Goal: Information Seeking & Learning: Learn about a topic

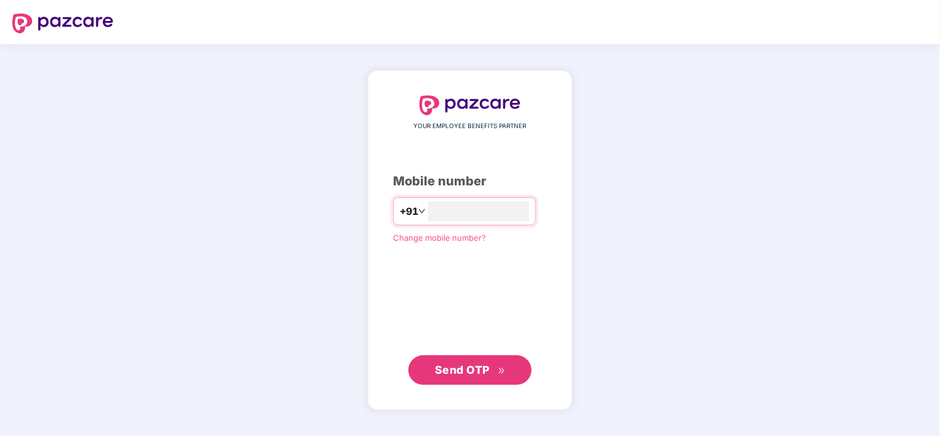
type input "**********"
click at [470, 374] on span "Send OTP" at bounding box center [462, 369] width 55 height 13
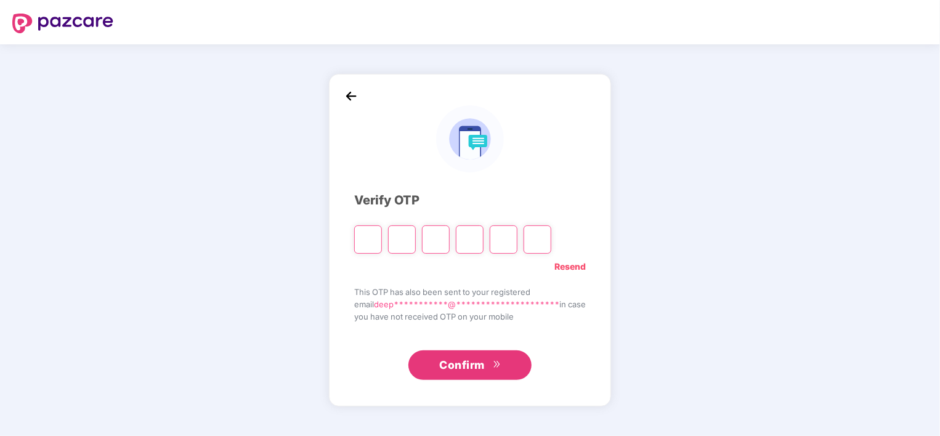
type input "*"
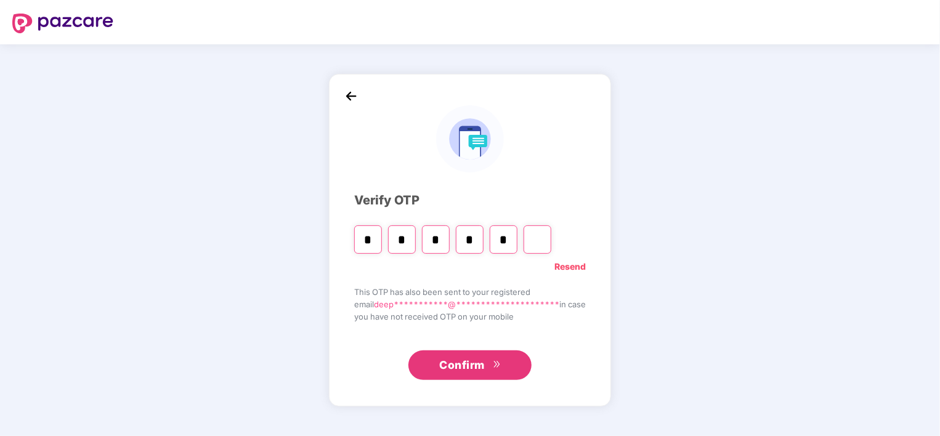
type input "*"
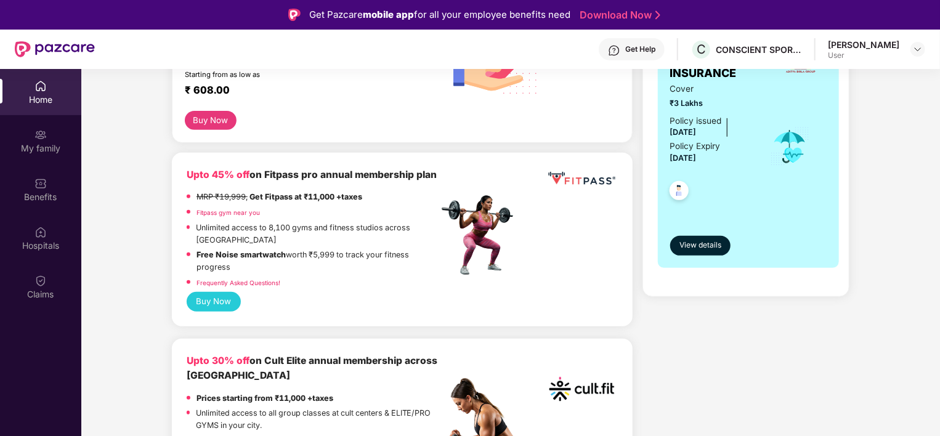
scroll to position [245, 0]
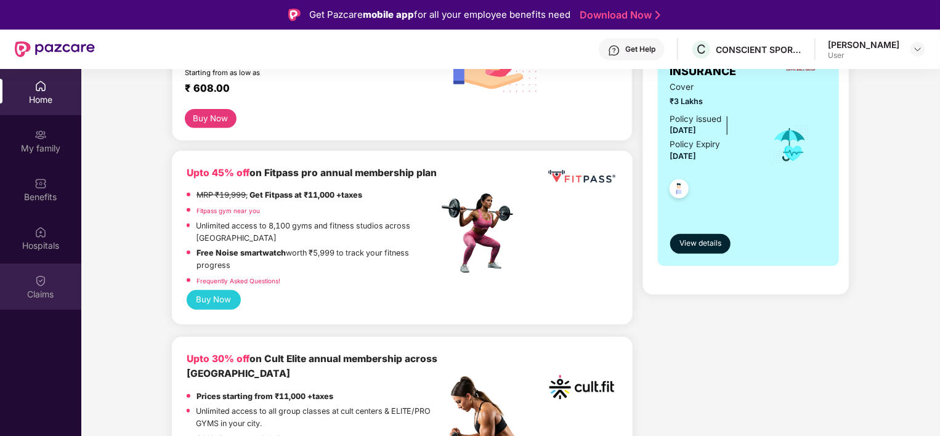
click at [34, 288] on div "Claims" at bounding box center [40, 294] width 81 height 12
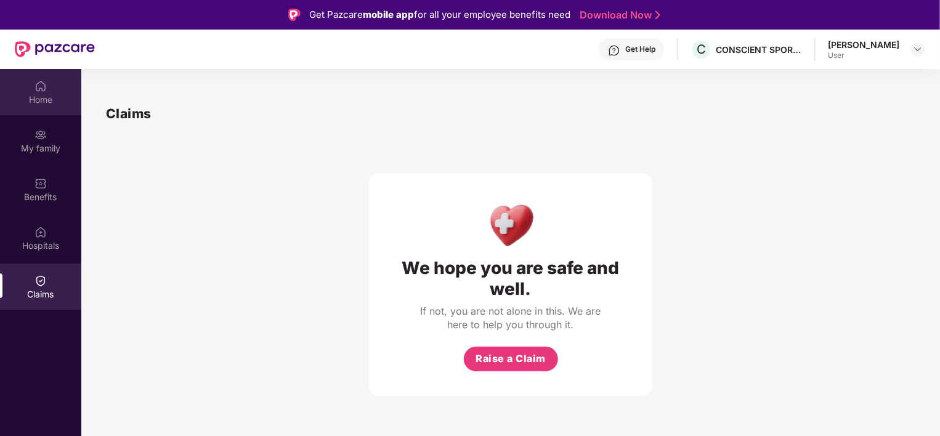
click at [34, 108] on div "Home" at bounding box center [40, 92] width 81 height 46
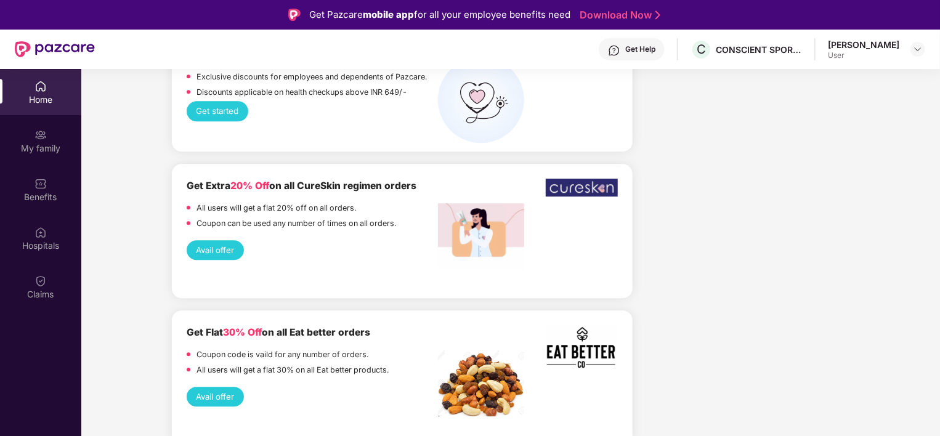
scroll to position [1666, 0]
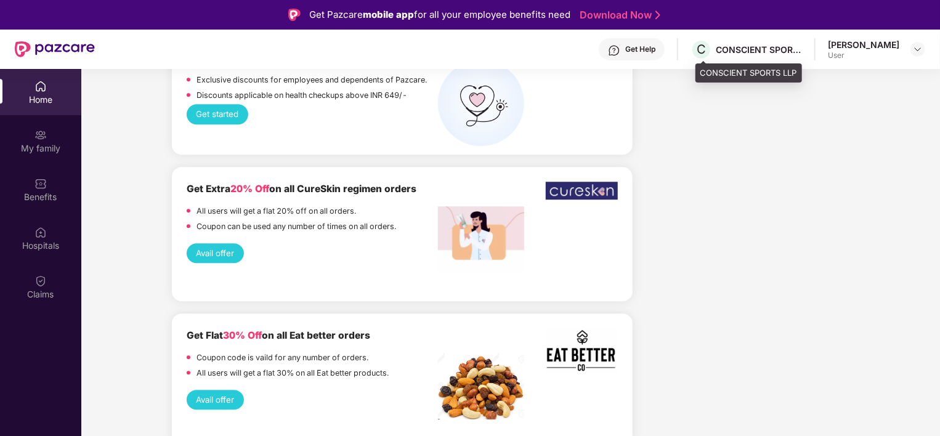
click at [741, 46] on div "CONSCIENT SPORTS LLP" at bounding box center [759, 50] width 86 height 12
click at [893, 55] on div "User" at bounding box center [863, 56] width 71 height 10
click at [921, 47] on img at bounding box center [918, 49] width 10 height 10
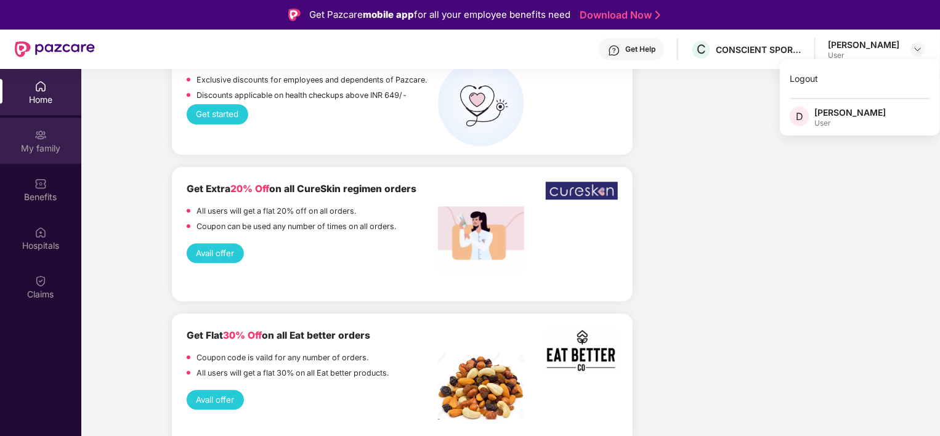
click at [43, 153] on div "My family" at bounding box center [40, 148] width 81 height 12
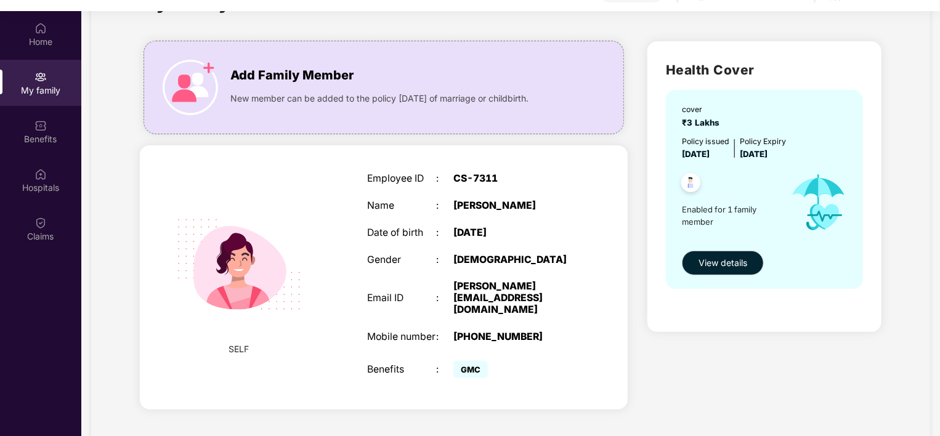
scroll to position [69, 0]
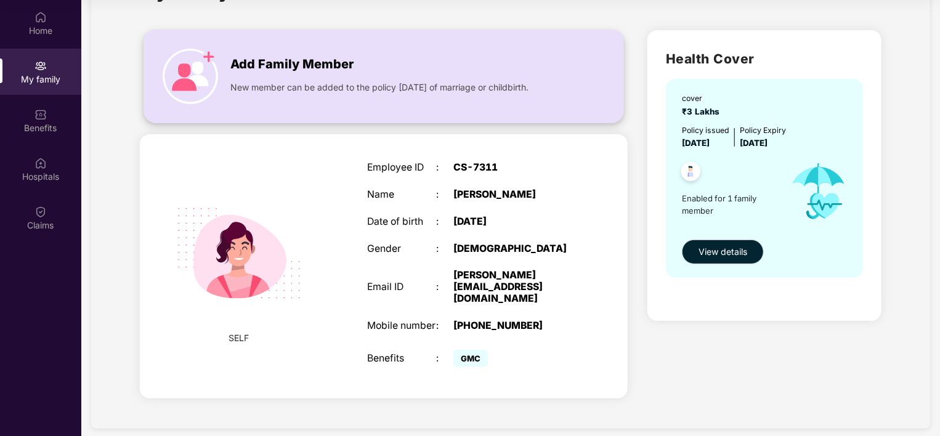
click at [197, 64] on img at bounding box center [190, 76] width 55 height 55
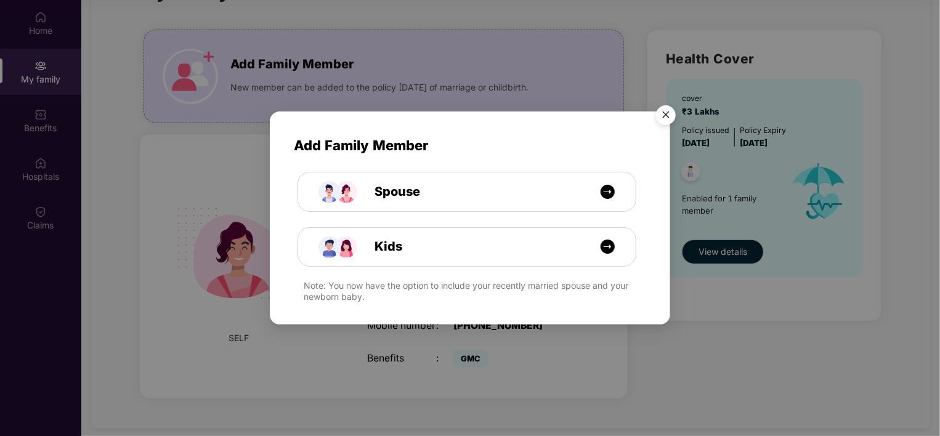
click at [667, 115] on img "Close" at bounding box center [666, 117] width 35 height 35
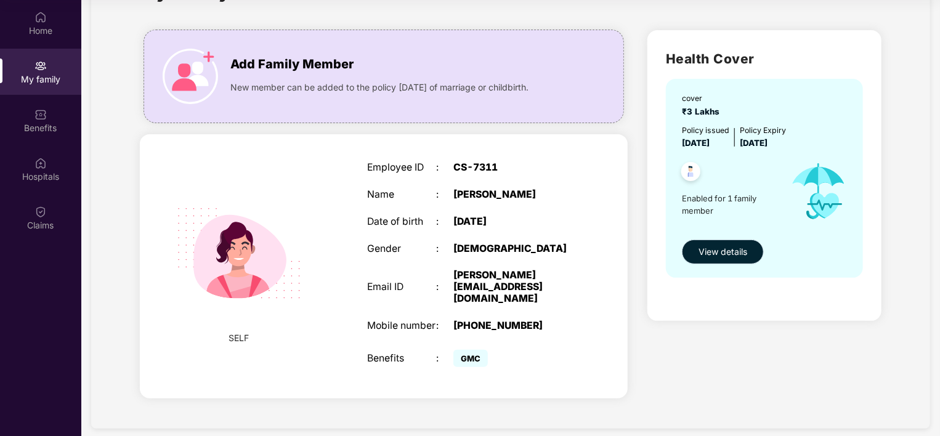
click at [720, 256] on span "View details" at bounding box center [723, 252] width 49 height 14
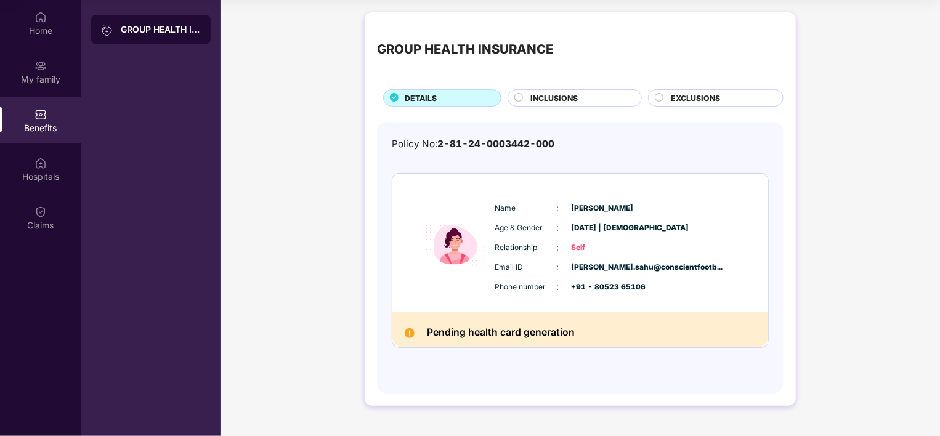
click at [407, 332] on img at bounding box center [410, 333] width 10 height 10
click at [574, 98] on span "INCLUSIONS" at bounding box center [554, 98] width 47 height 12
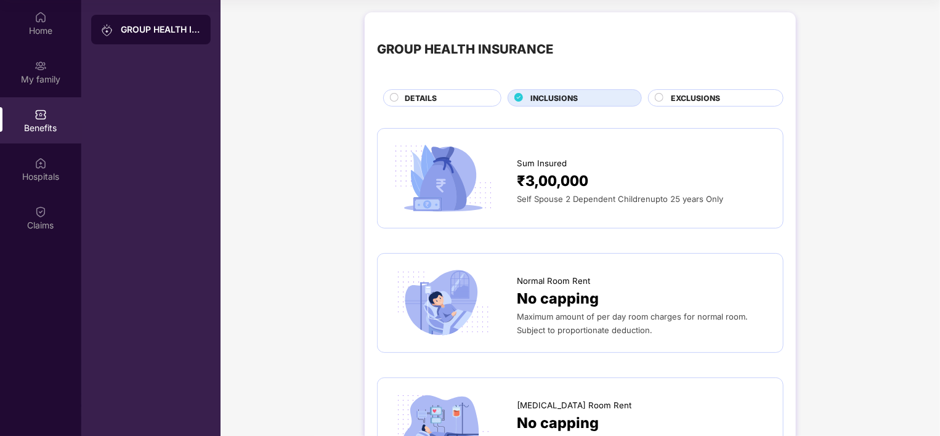
click at [692, 100] on span "EXCLUSIONS" at bounding box center [695, 98] width 49 height 12
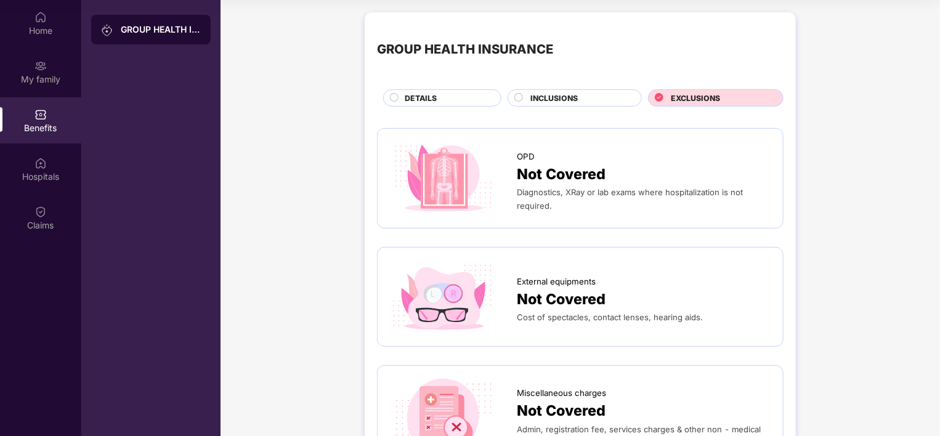
click at [560, 100] on span "INCLUSIONS" at bounding box center [554, 98] width 47 height 12
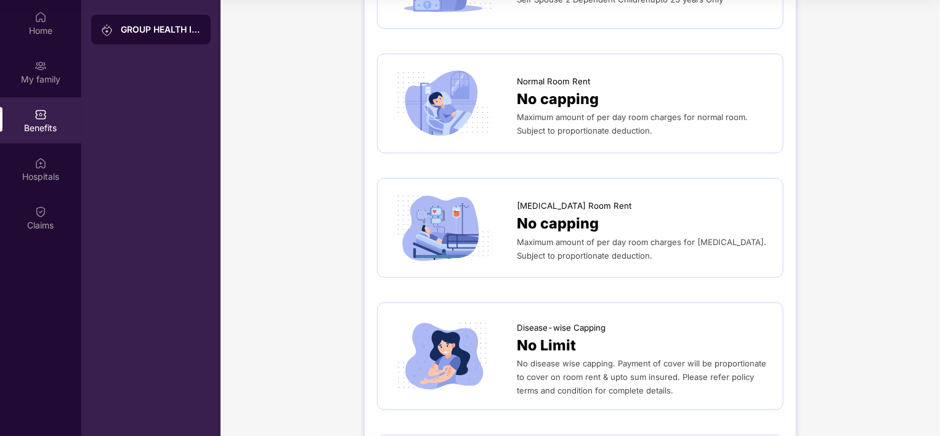
scroll to position [219, 0]
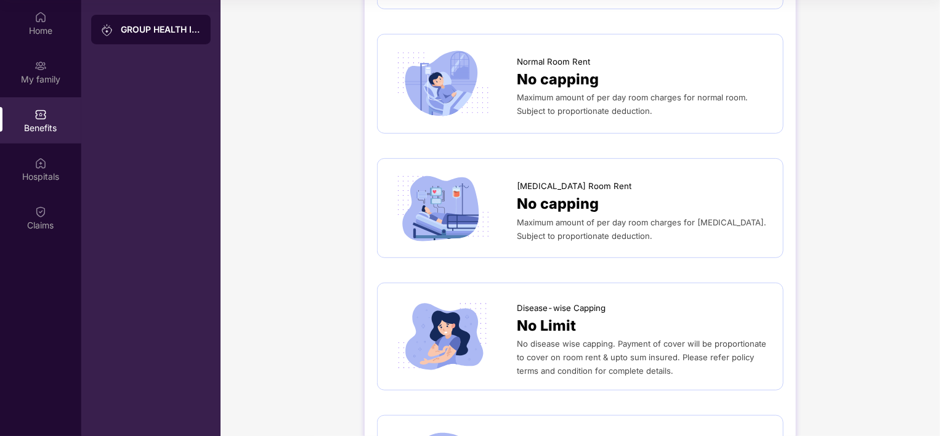
click at [485, 219] on img at bounding box center [443, 208] width 107 height 74
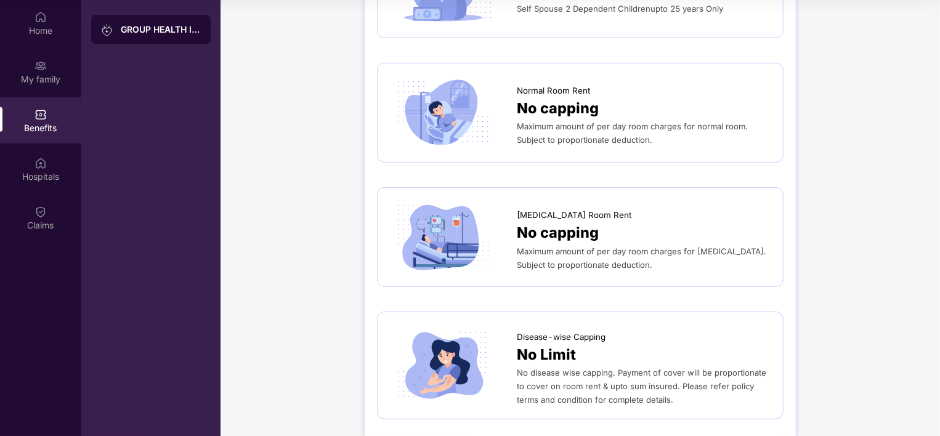
scroll to position [163, 0]
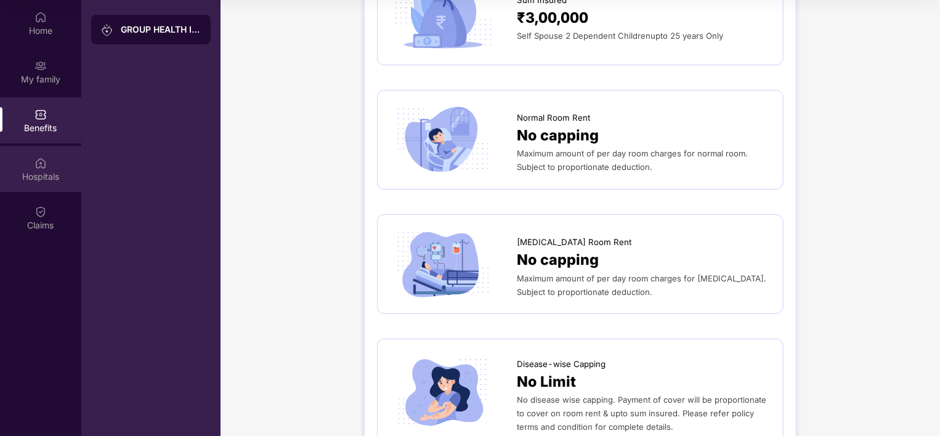
click at [38, 182] on div "Hospitals" at bounding box center [40, 177] width 81 height 12
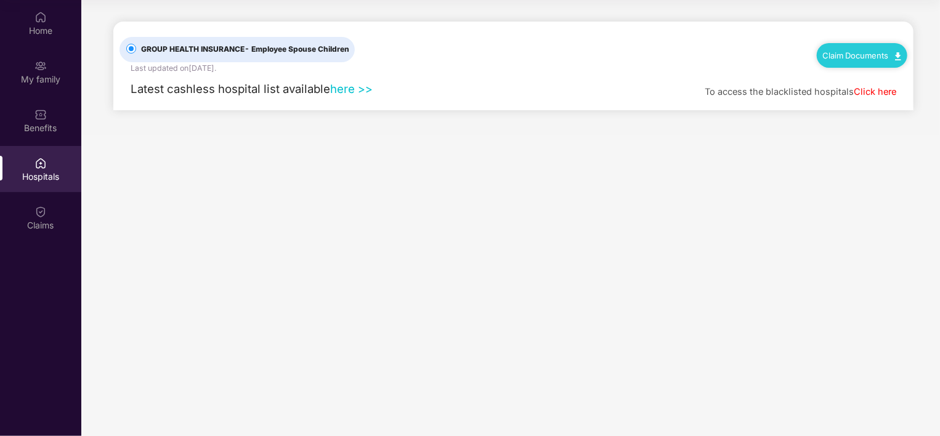
click at [836, 59] on div "Claim Documents" at bounding box center [862, 55] width 91 height 25
click at [46, 217] on img at bounding box center [41, 212] width 12 height 12
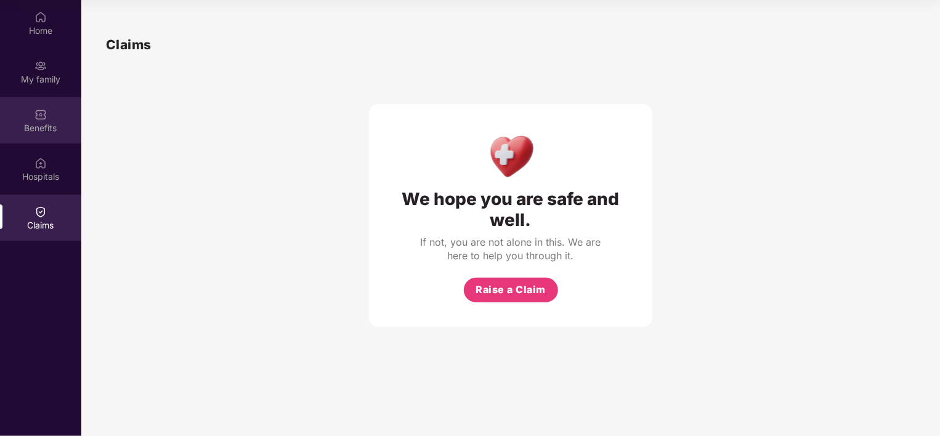
click at [33, 111] on div "Benefits" at bounding box center [40, 120] width 81 height 46
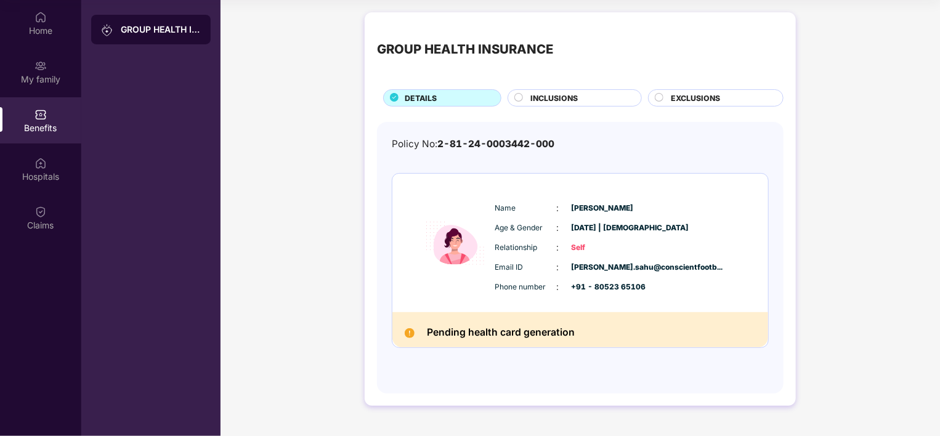
click at [552, 101] on span "INCLUSIONS" at bounding box center [554, 98] width 47 height 12
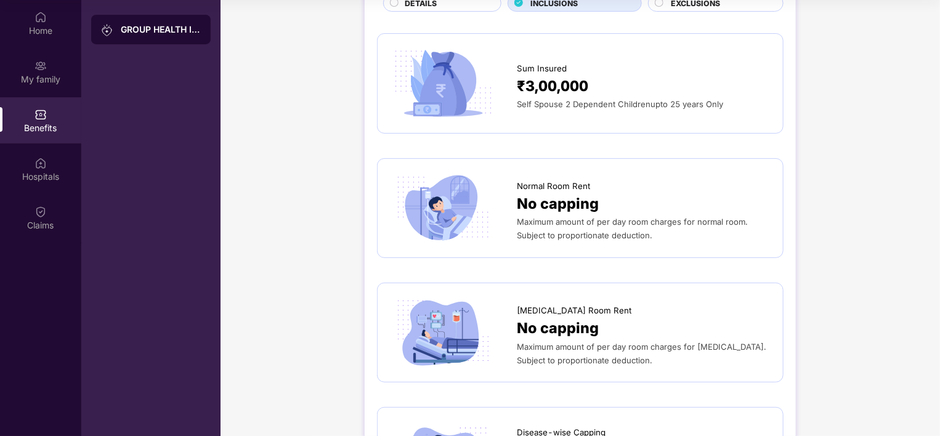
scroll to position [96, 0]
click at [42, 71] on div "My family" at bounding box center [40, 72] width 81 height 46
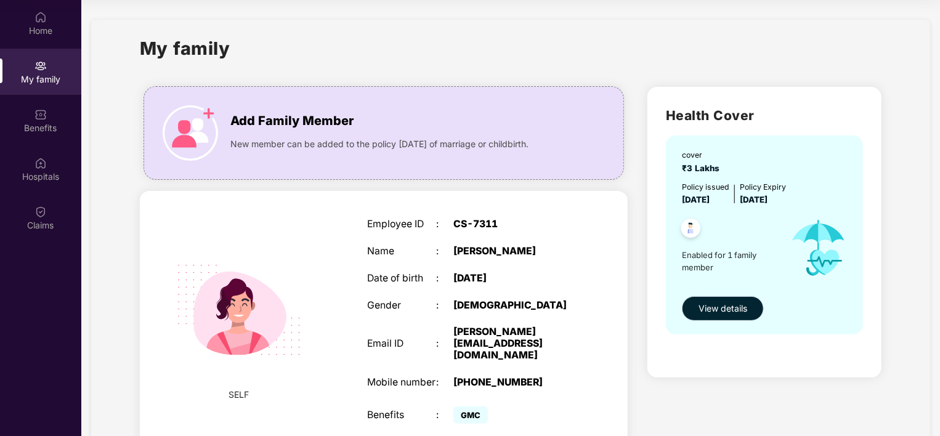
click at [725, 307] on span "View details" at bounding box center [723, 309] width 49 height 14
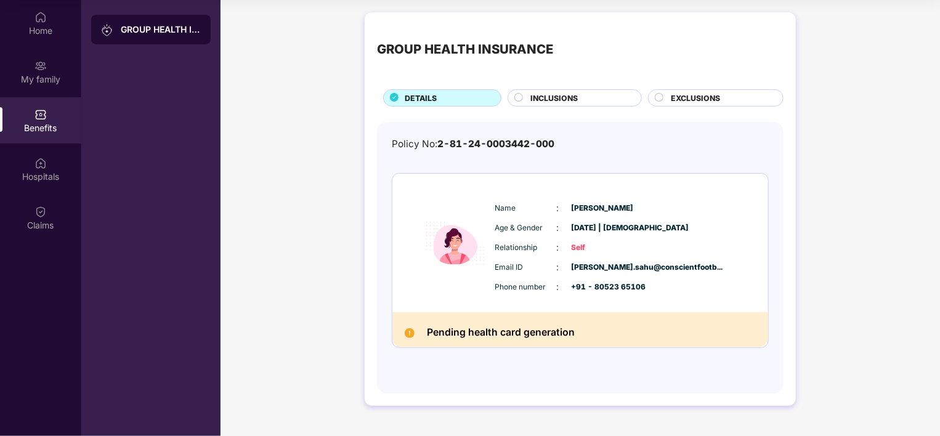
click at [672, 107] on div "GROUP HEALTH INSURANCE DETAILS INCLUSIONS EXCLUSIONS Policy No: 2-81-24-0003442…" at bounding box center [580, 209] width 431 height 394
click at [672, 99] on span "EXCLUSIONS" at bounding box center [695, 98] width 49 height 12
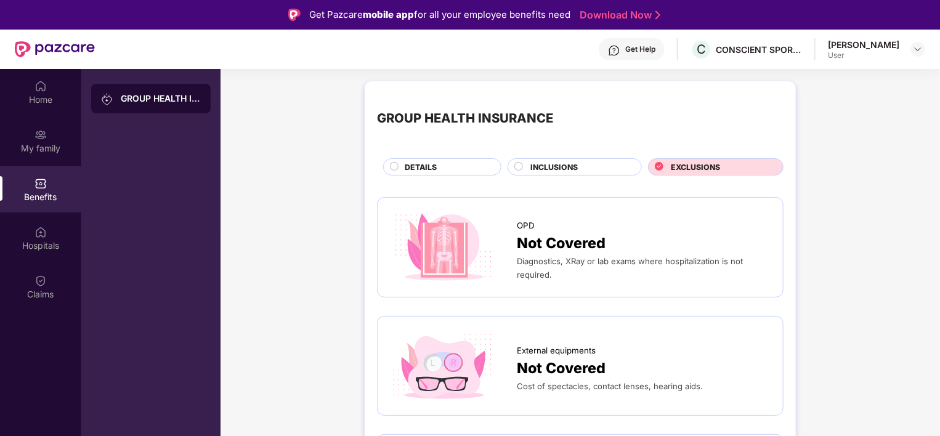
click at [576, 160] on div "INCLUSIONS" at bounding box center [575, 166] width 134 height 17
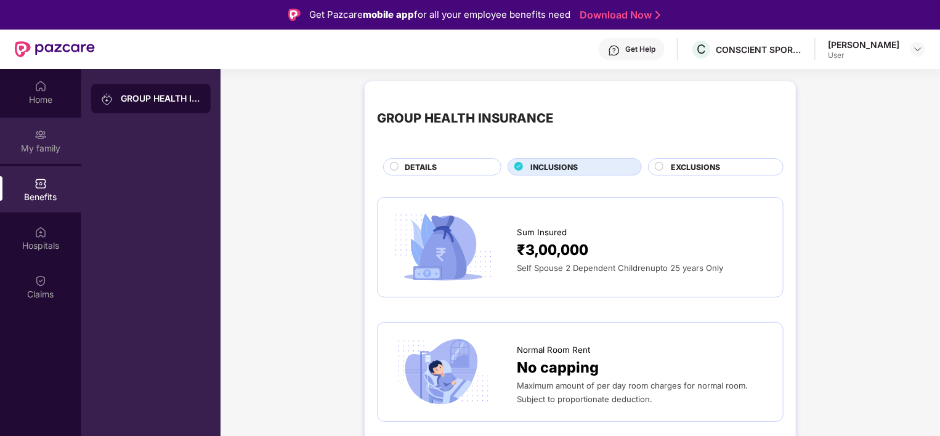
click at [37, 142] on div "My family" at bounding box center [40, 148] width 81 height 12
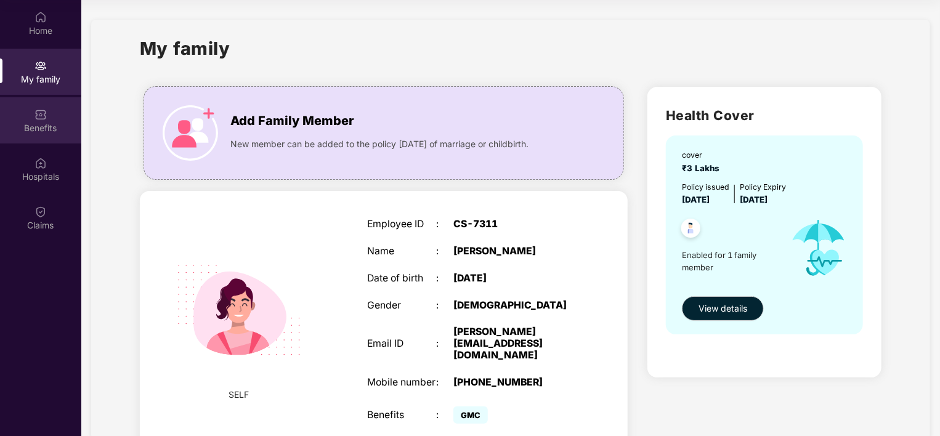
click at [36, 128] on div "Benefits" at bounding box center [40, 128] width 81 height 12
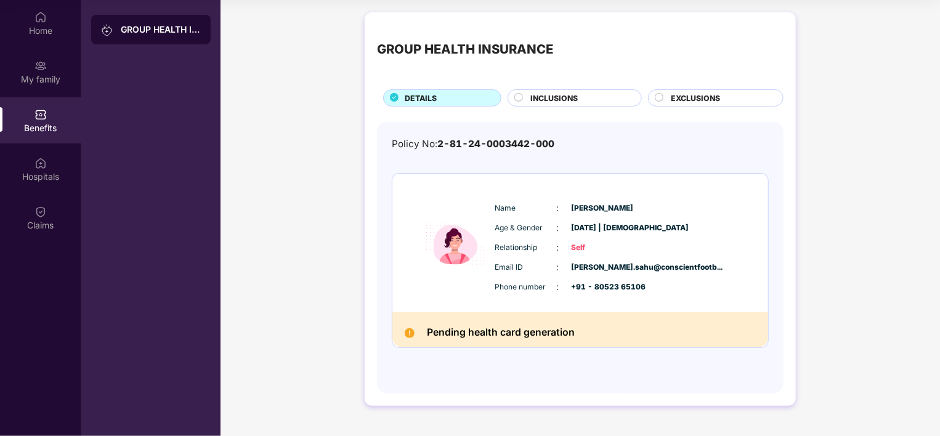
click at [690, 92] on span "EXCLUSIONS" at bounding box center [695, 98] width 49 height 12
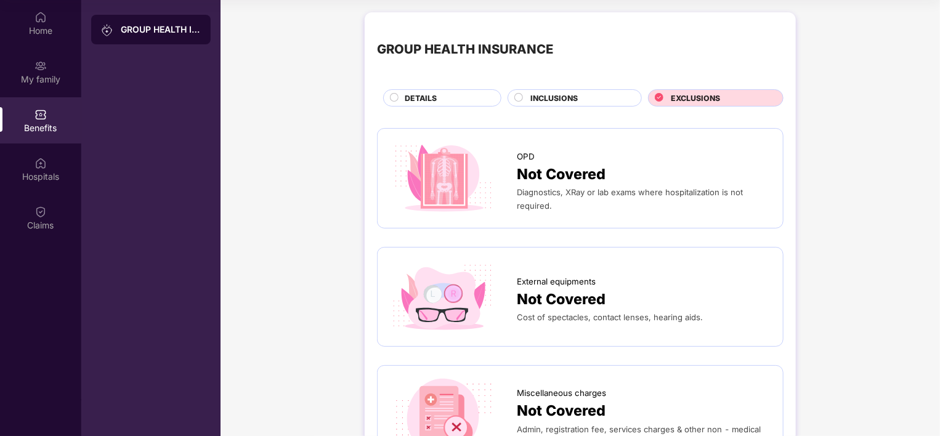
click at [457, 92] on div "DETAILS" at bounding box center [447, 99] width 96 height 14
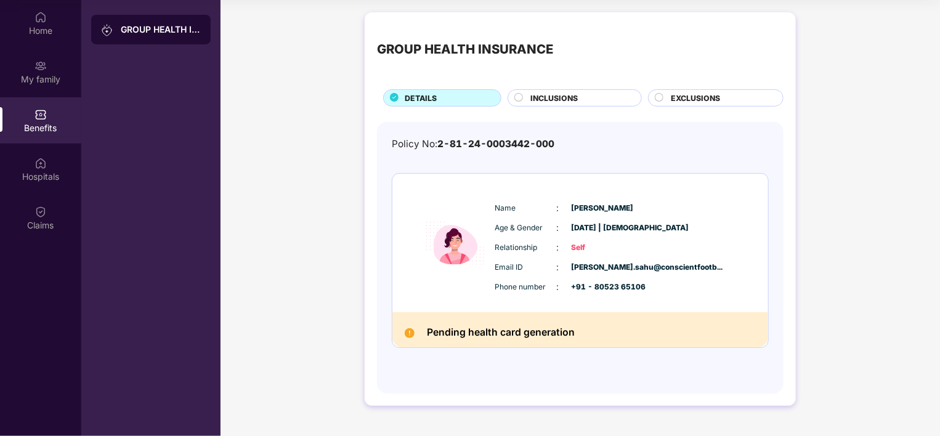
drag, startPoint x: 412, startPoint y: 339, endPoint x: 343, endPoint y: 345, distance: 69.9
click at [343, 345] on div "GROUP HEALTH INSURANCE DETAILS INCLUSIONS EXCLUSIONS Policy No: 2-81-24-0003442…" at bounding box center [581, 215] width 720 height 418
click at [720, 92] on span "EXCLUSIONS" at bounding box center [695, 98] width 49 height 12
